Goal: Information Seeking & Learning: Learn about a topic

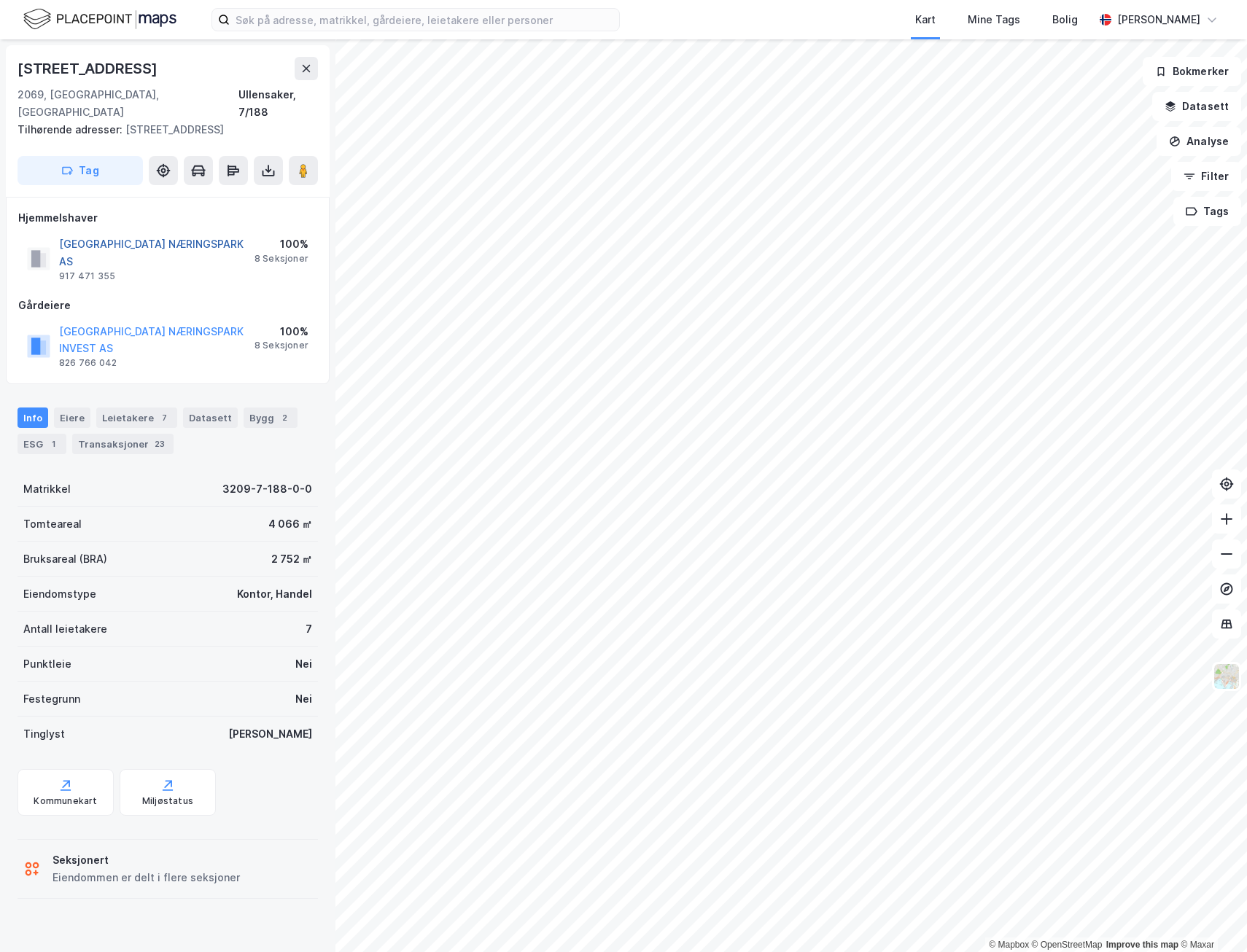
click at [0, 0] on button "[GEOGRAPHIC_DATA] NÆRINGSPARK AS" at bounding box center [0, 0] width 0 height 0
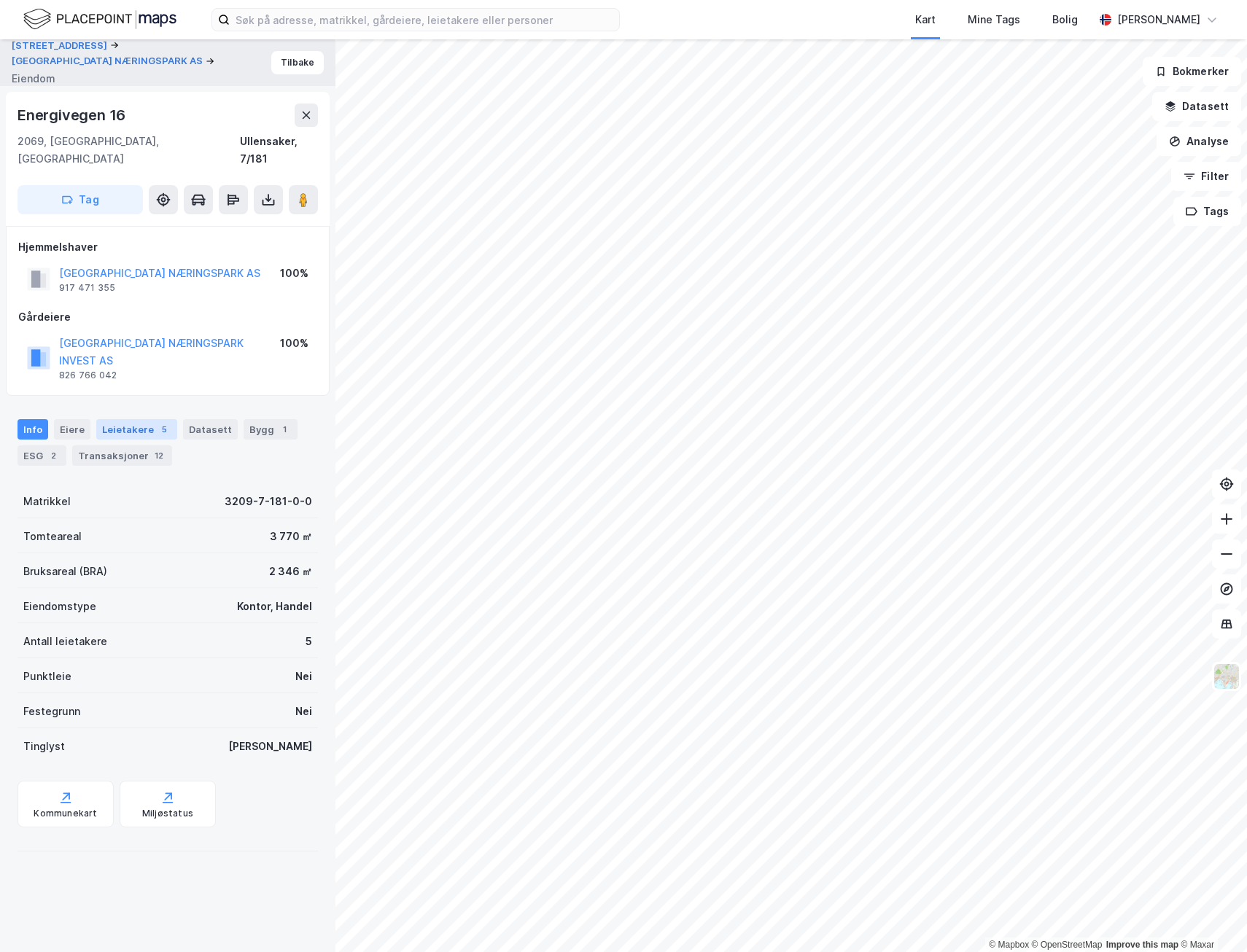
click at [154, 419] on div "Leietakere 5" at bounding box center [137, 430] width 81 height 20
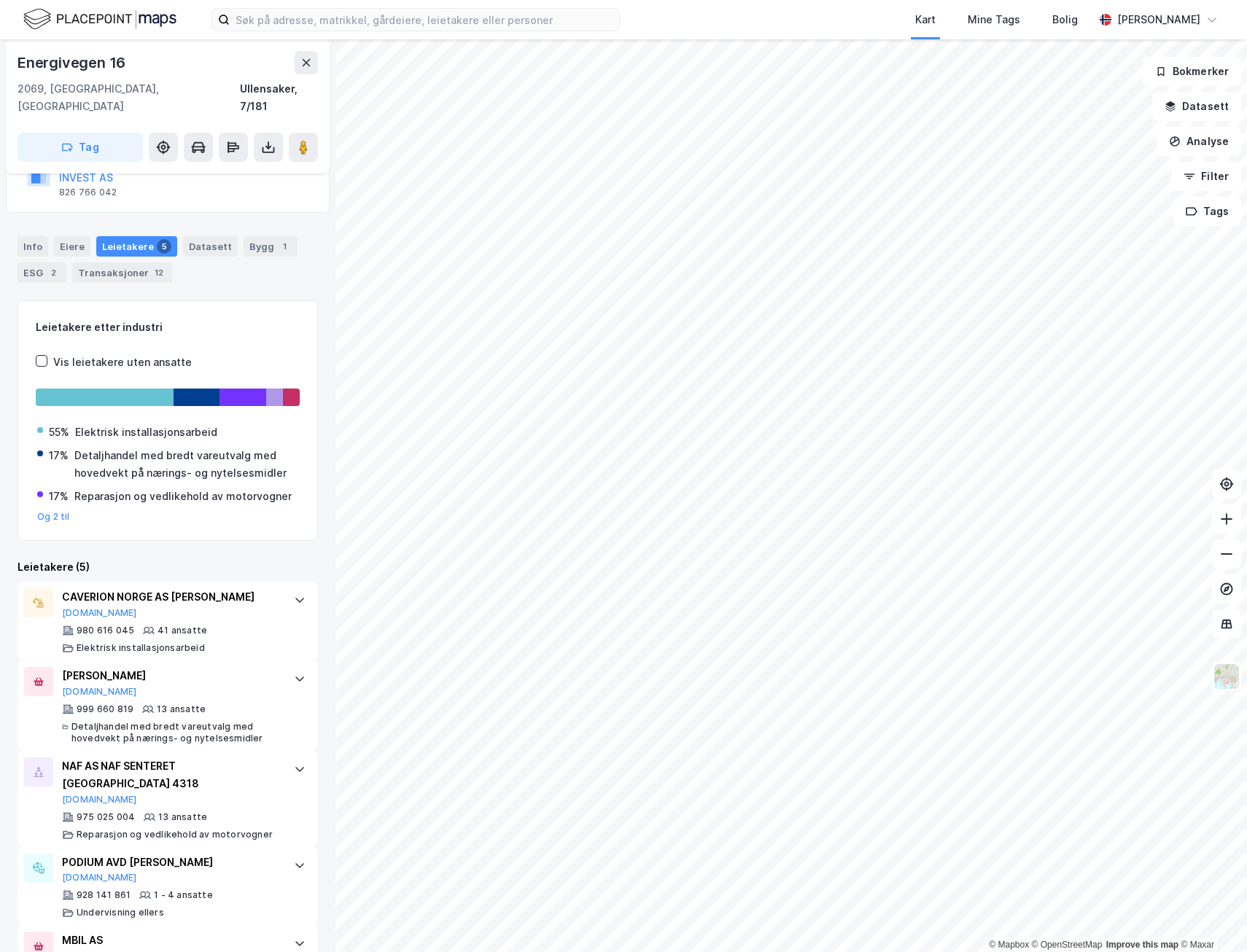
scroll to position [201, 0]
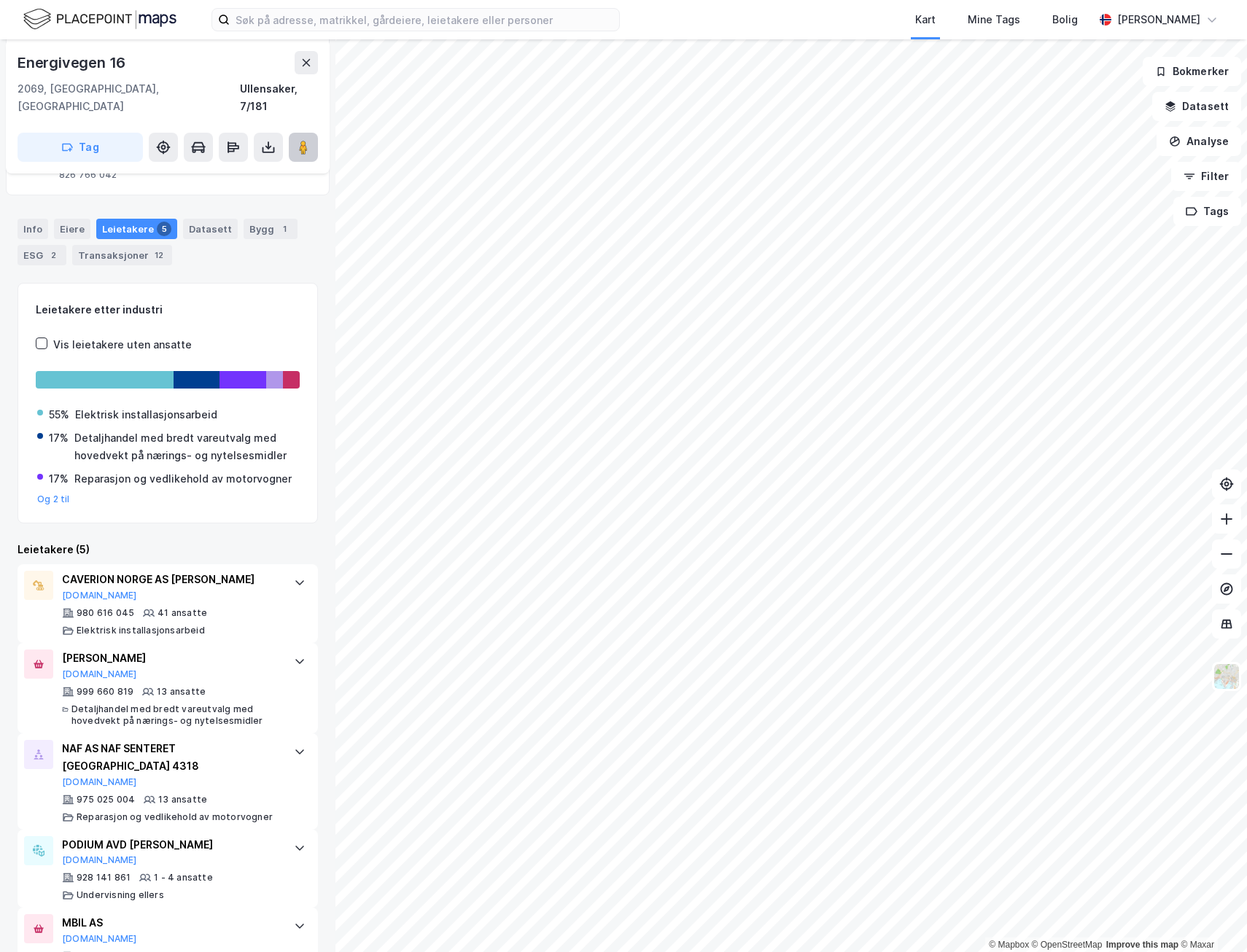
click at [295, 132] on button at bounding box center [303, 147] width 29 height 29
